Goal: Transaction & Acquisition: Purchase product/service

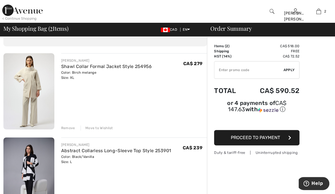
scroll to position [30, 0]
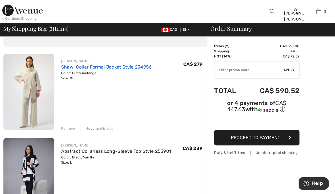
click at [102, 69] on link "Shawl Collar Formal Jacket Style 254956" at bounding box center [106, 66] width 91 height 5
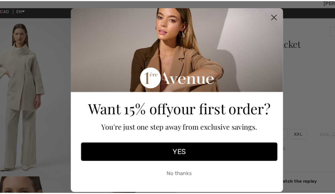
scroll to position [3, 0]
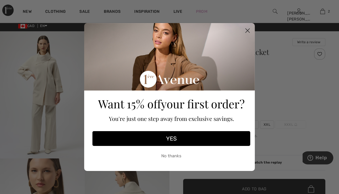
click at [247, 34] on circle "Close dialog" at bounding box center [247, 30] width 9 height 9
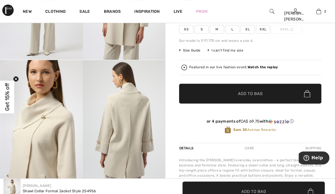
scroll to position [0, 0]
